Goal: Task Accomplishment & Management: Complete application form

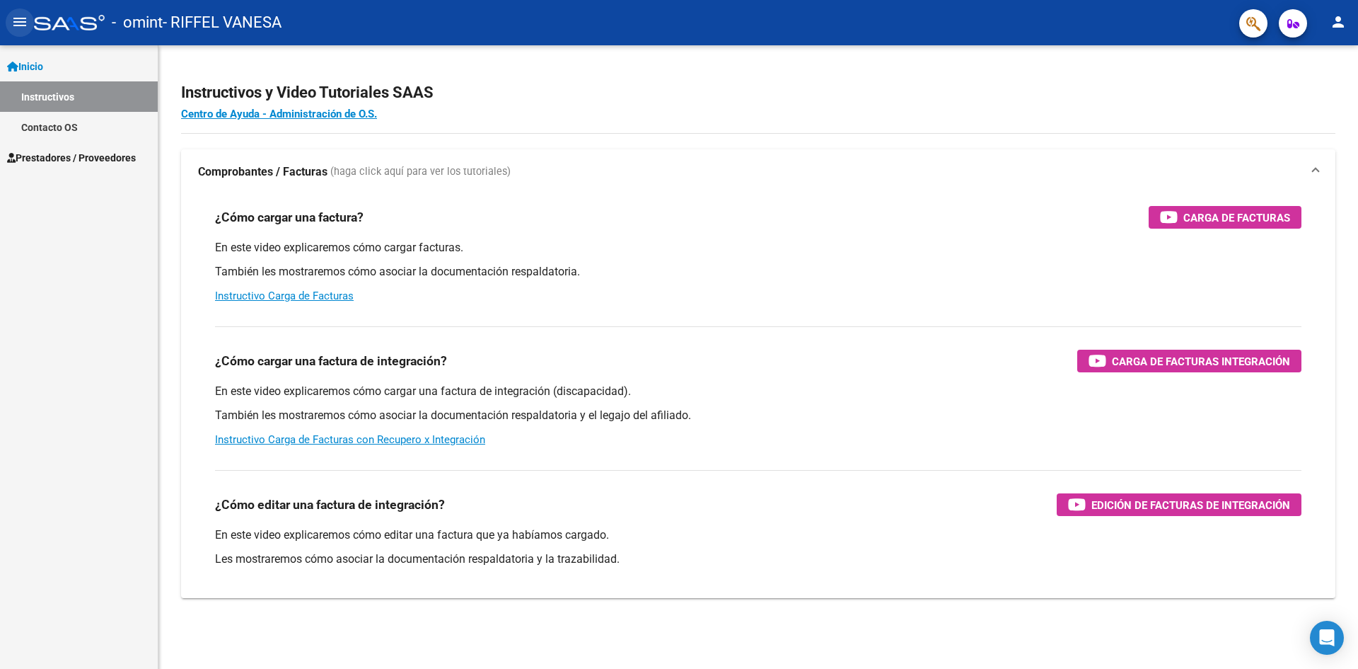
click at [19, 18] on mat-icon "menu" at bounding box center [19, 21] width 17 height 17
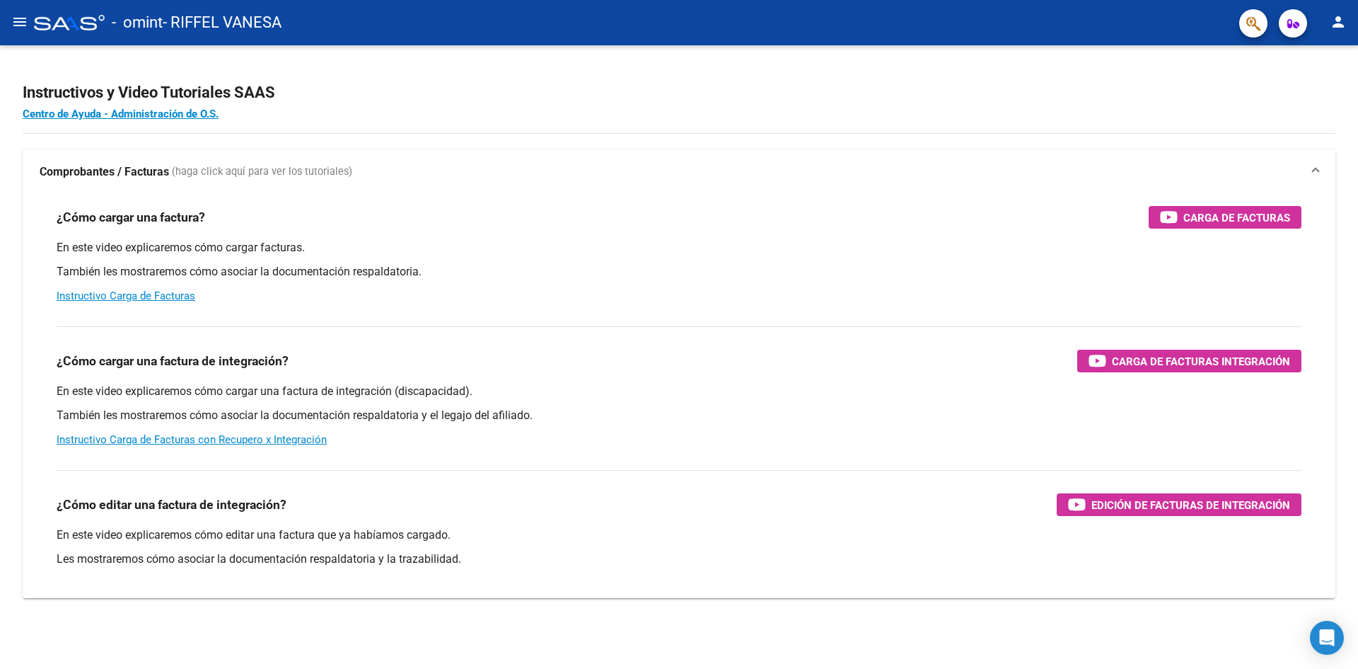
click at [19, 18] on mat-icon "menu" at bounding box center [19, 21] width 17 height 17
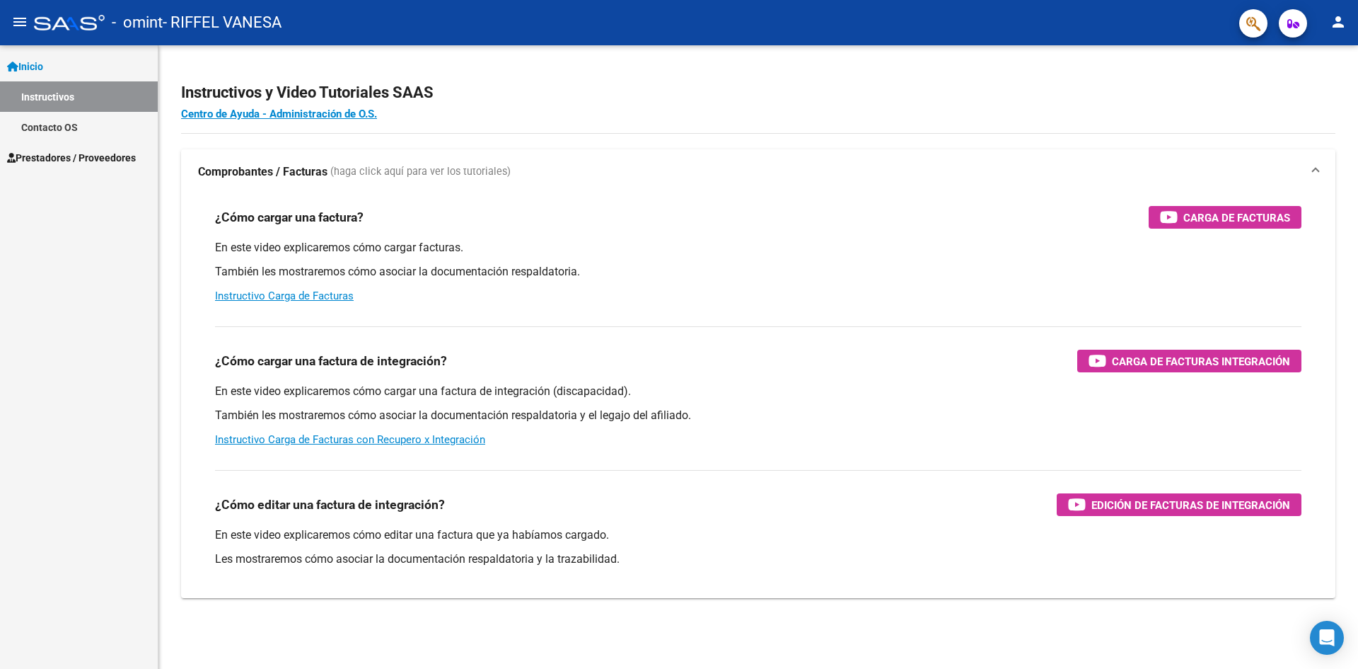
click at [53, 92] on link "Instructivos" at bounding box center [79, 96] width 158 height 30
click at [16, 17] on mat-icon "menu" at bounding box center [19, 21] width 17 height 17
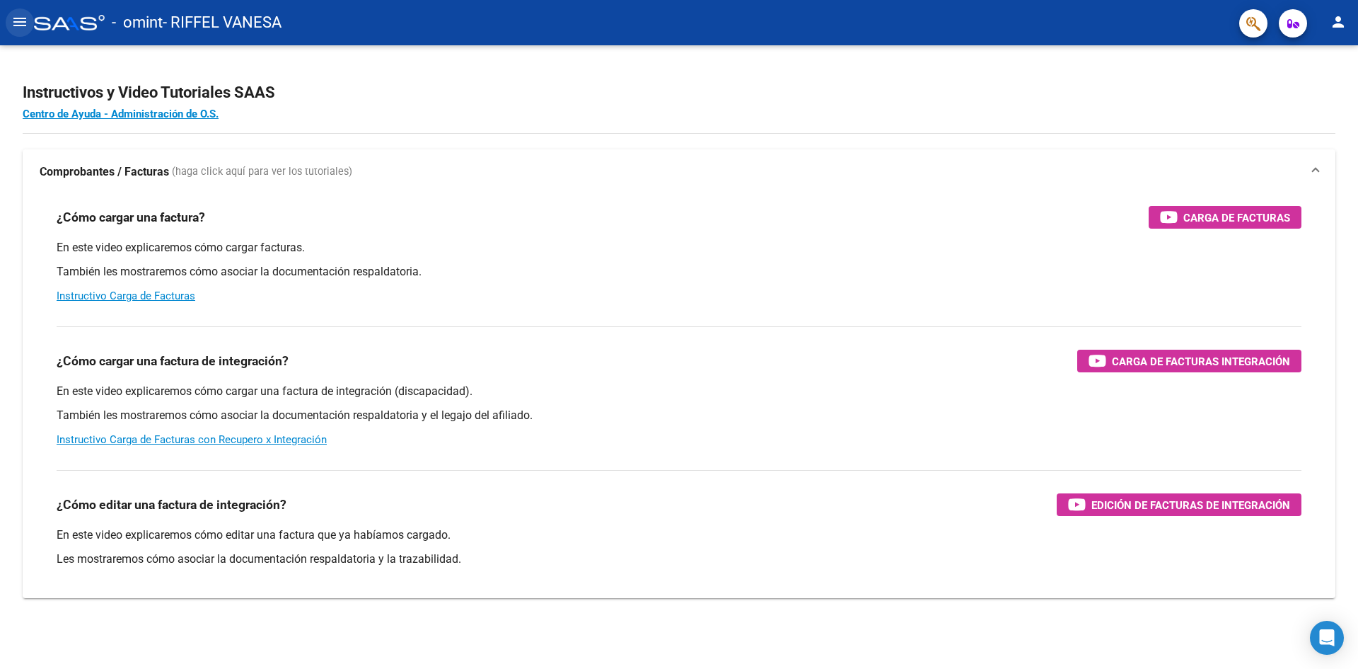
click at [16, 17] on mat-icon "menu" at bounding box center [19, 21] width 17 height 17
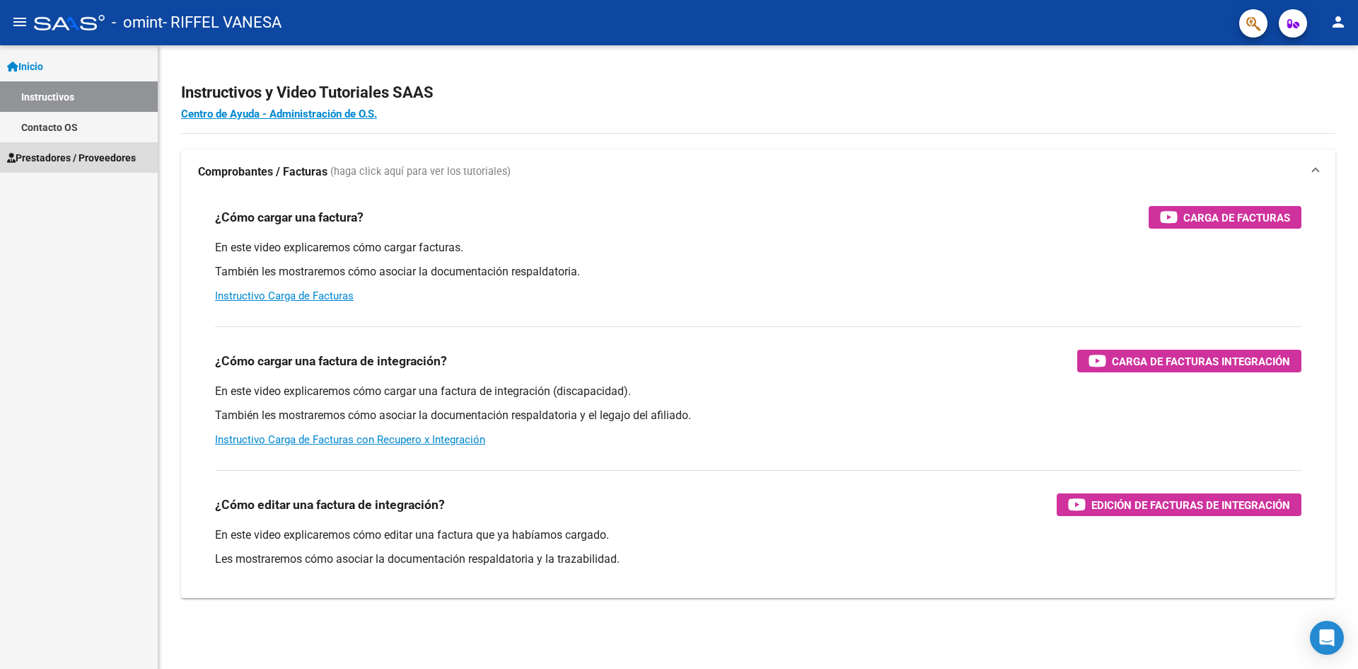
click at [81, 158] on span "Prestadores / Proveedores" at bounding box center [71, 158] width 129 height 16
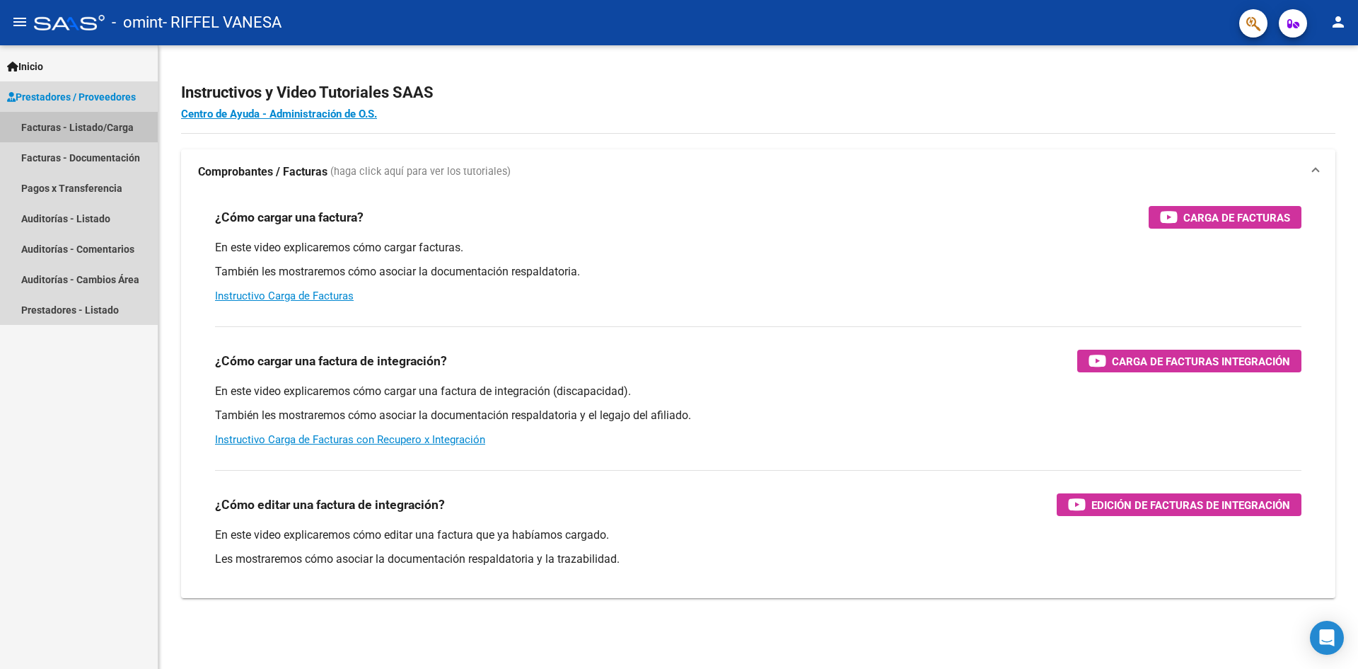
click at [85, 127] on link "Facturas - Listado/Carga" at bounding box center [79, 127] width 158 height 30
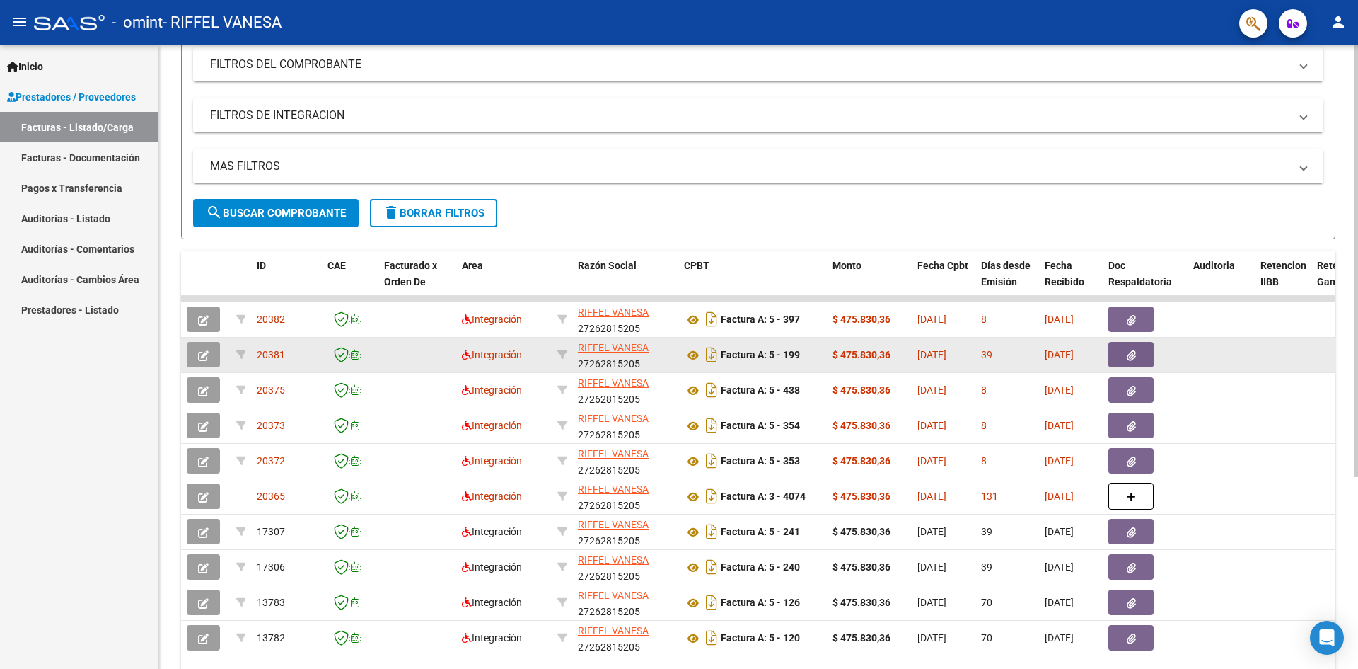
scroll to position [212, 0]
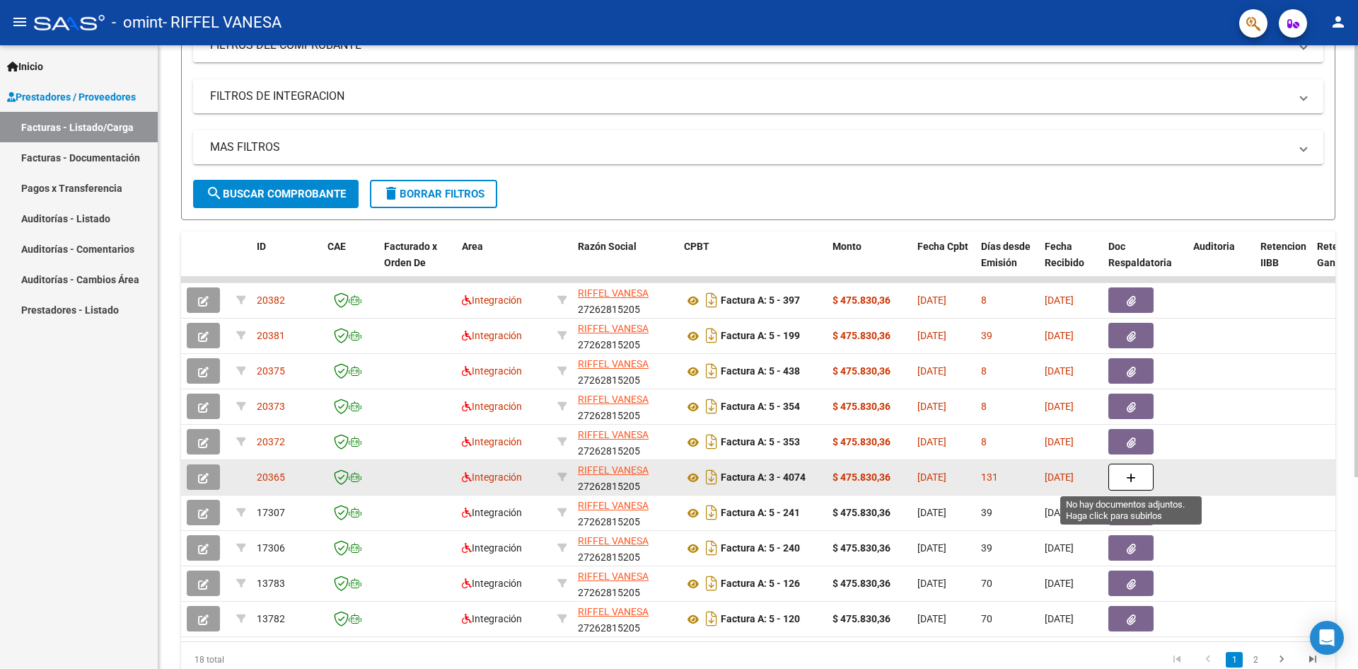
click at [1142, 473] on button "button" at bounding box center [1131, 476] width 45 height 27
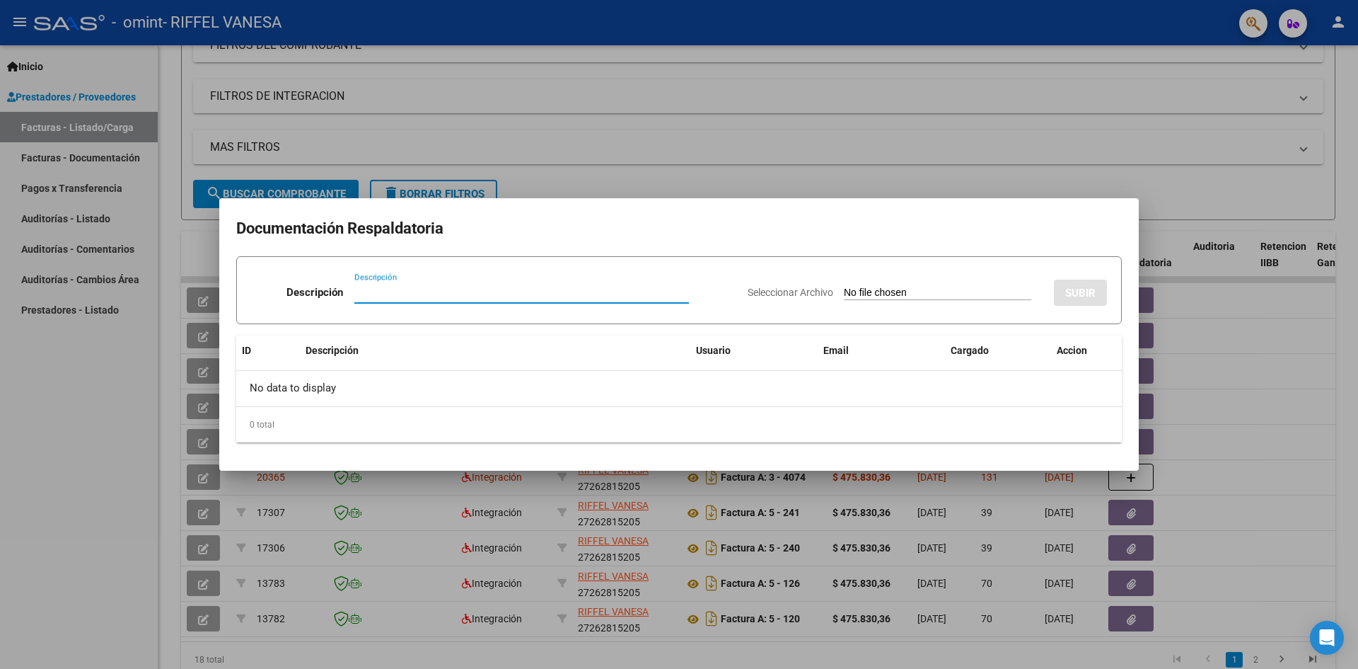
click at [976, 129] on div at bounding box center [679, 334] width 1358 height 669
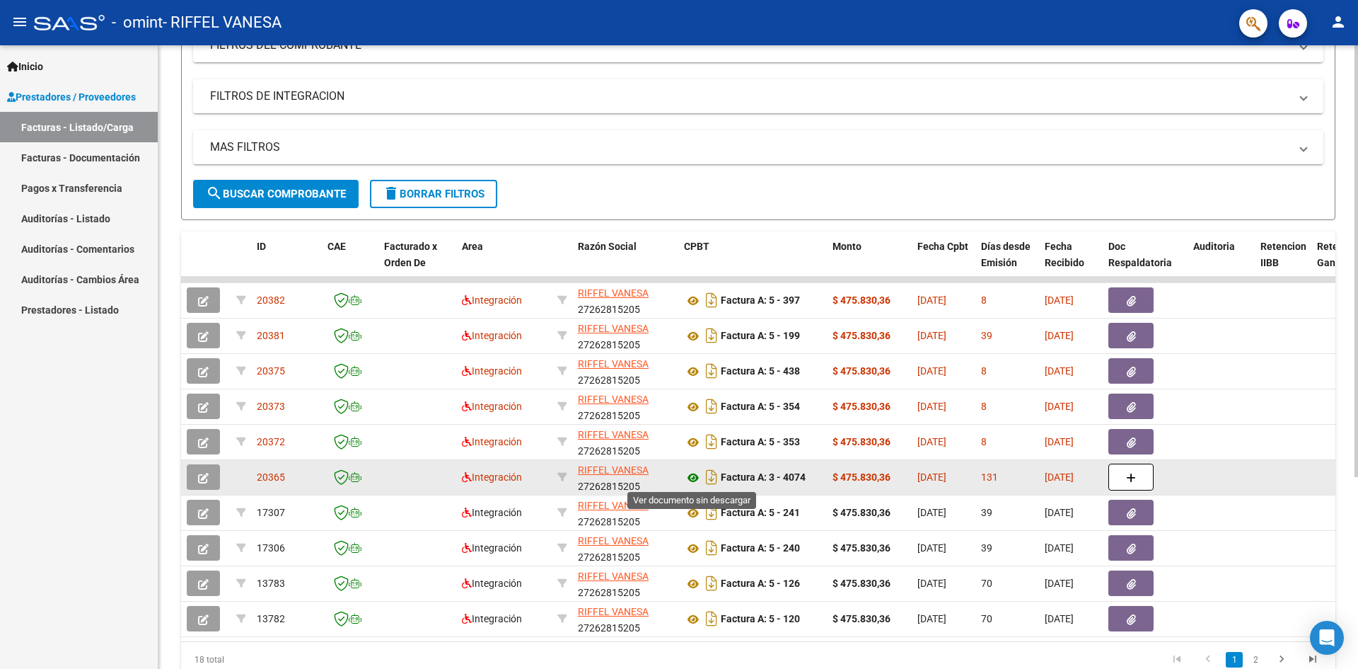
click at [691, 475] on icon at bounding box center [693, 477] width 18 height 17
click at [1123, 468] on button "button" at bounding box center [1131, 476] width 45 height 27
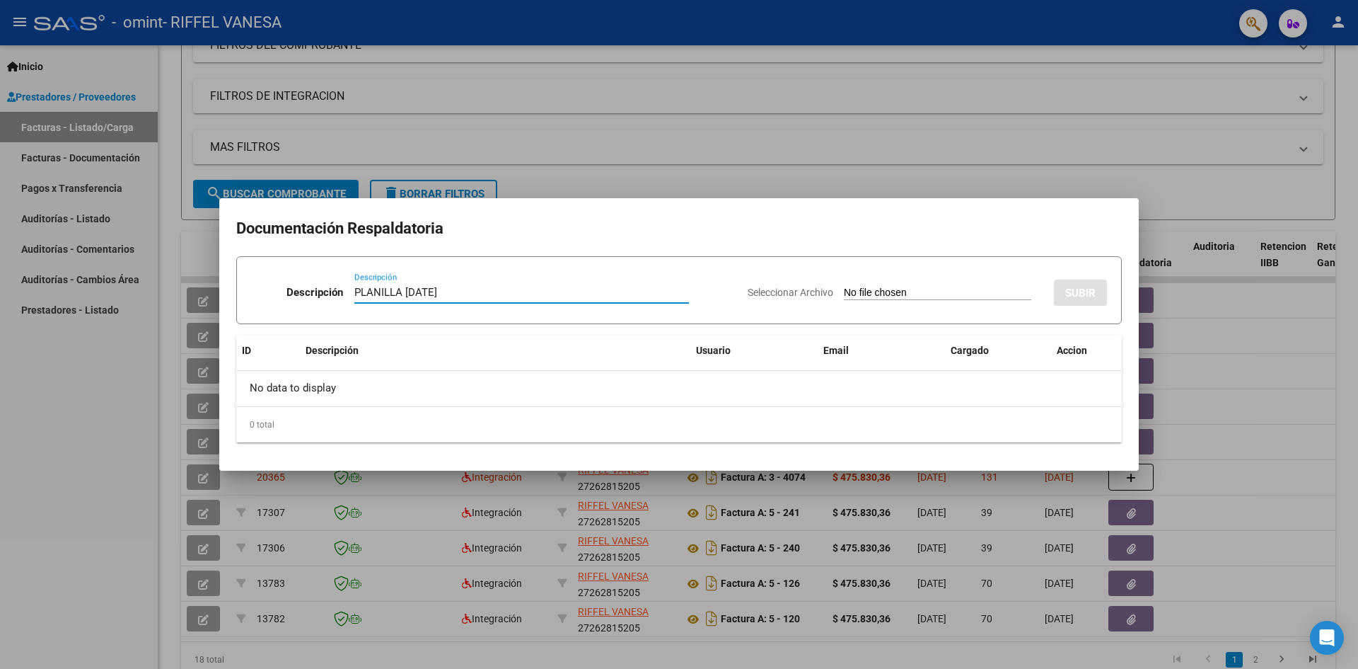
type input "PLANILLA [DATE]"
click at [890, 297] on input "Seleccionar Archivo" at bounding box center [937, 293] width 187 height 13
click at [872, 292] on input "Seleccionar Archivo" at bounding box center [937, 293] width 187 height 13
click at [806, 143] on div at bounding box center [679, 334] width 1358 height 669
